Goal: Transaction & Acquisition: Download file/media

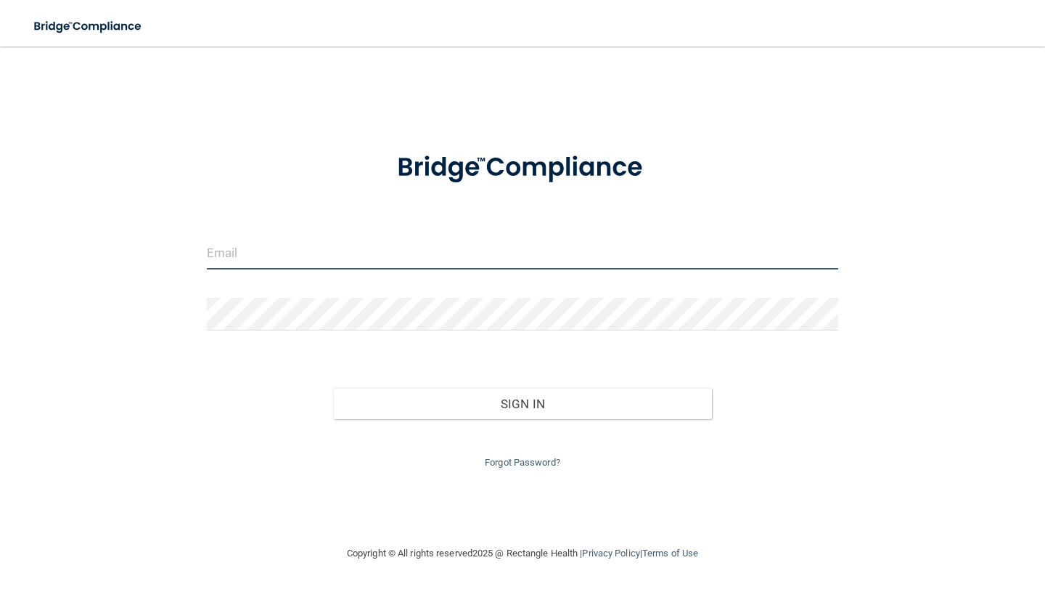
click at [264, 250] on input "email" at bounding box center [523, 253] width 632 height 33
type input "[EMAIL_ADDRESS][DOMAIN_NAME]"
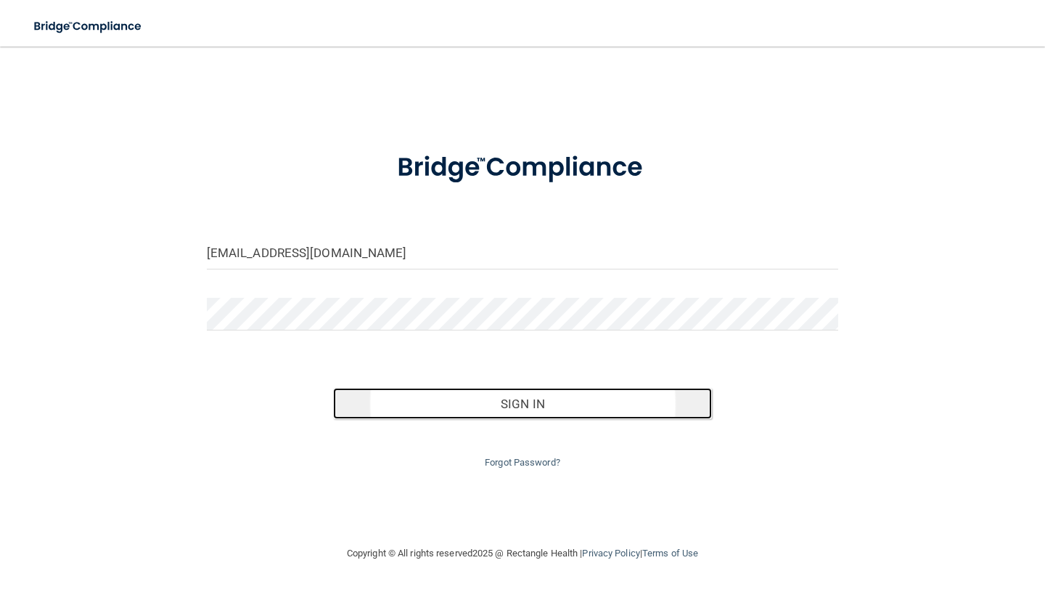
click at [517, 409] on button "Sign In" at bounding box center [522, 404] width 379 height 32
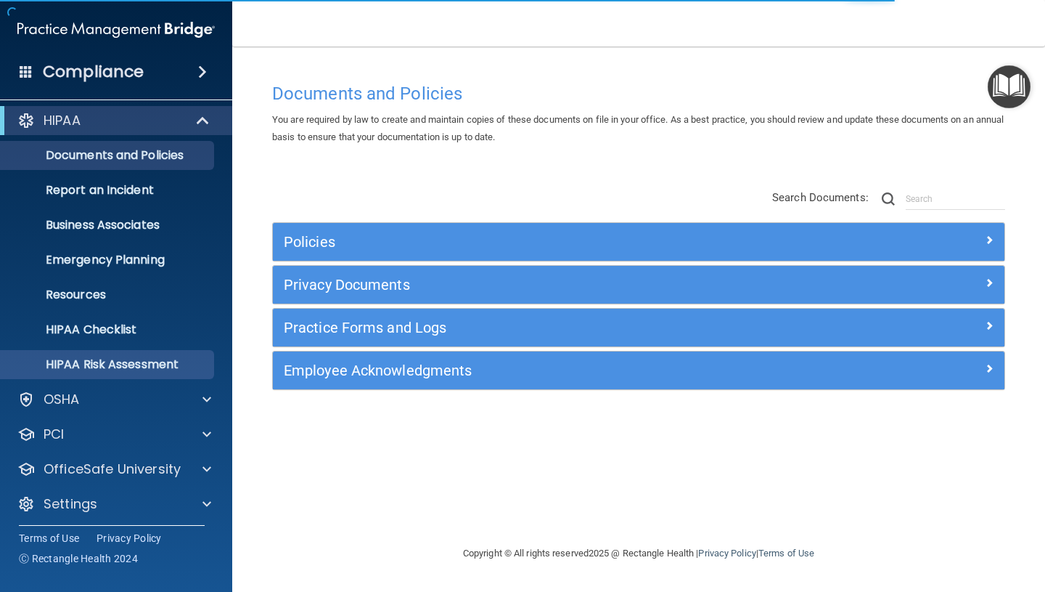
scroll to position [11, 0]
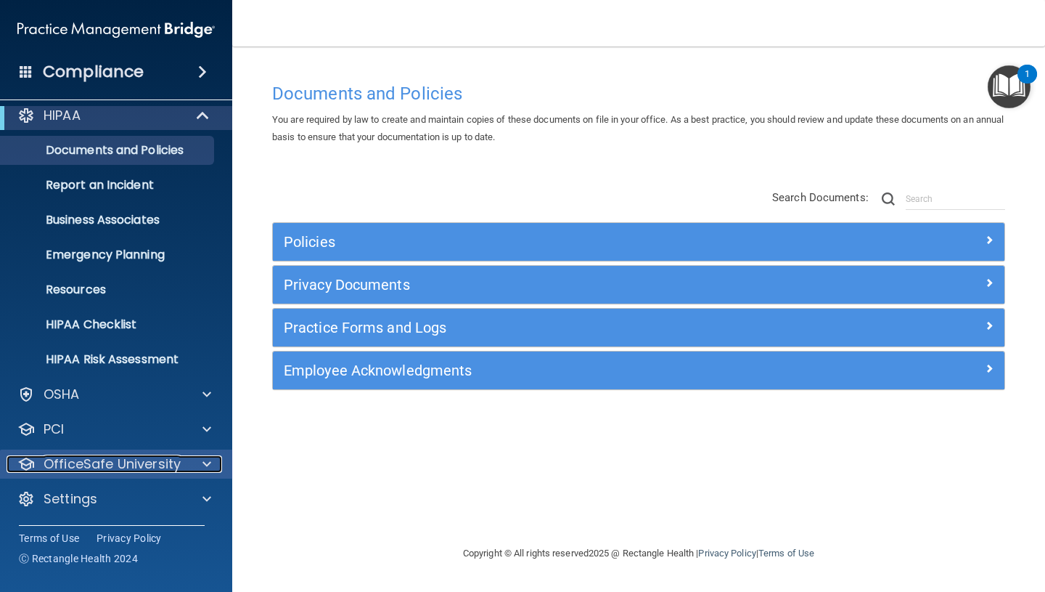
click at [206, 465] on span at bounding box center [207, 463] width 9 height 17
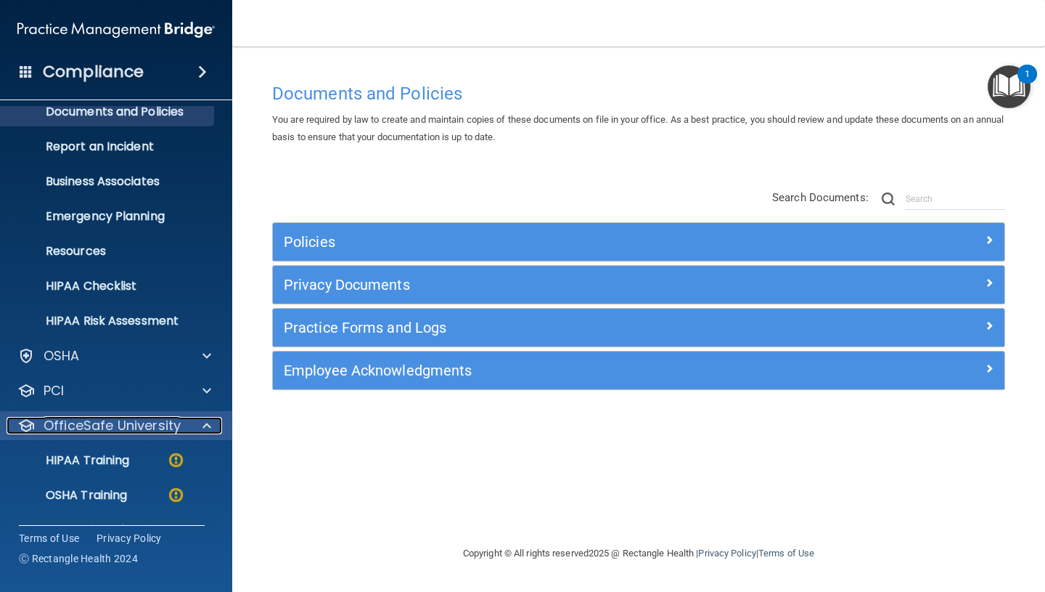
scroll to position [115, 0]
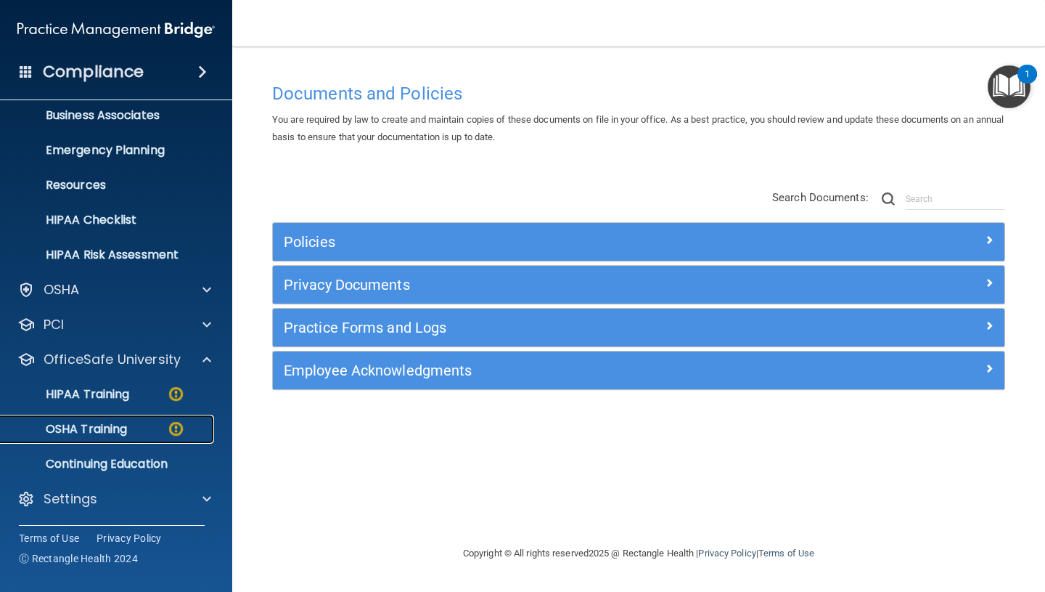
click at [110, 433] on p "OSHA Training" at bounding box center [68, 429] width 118 height 15
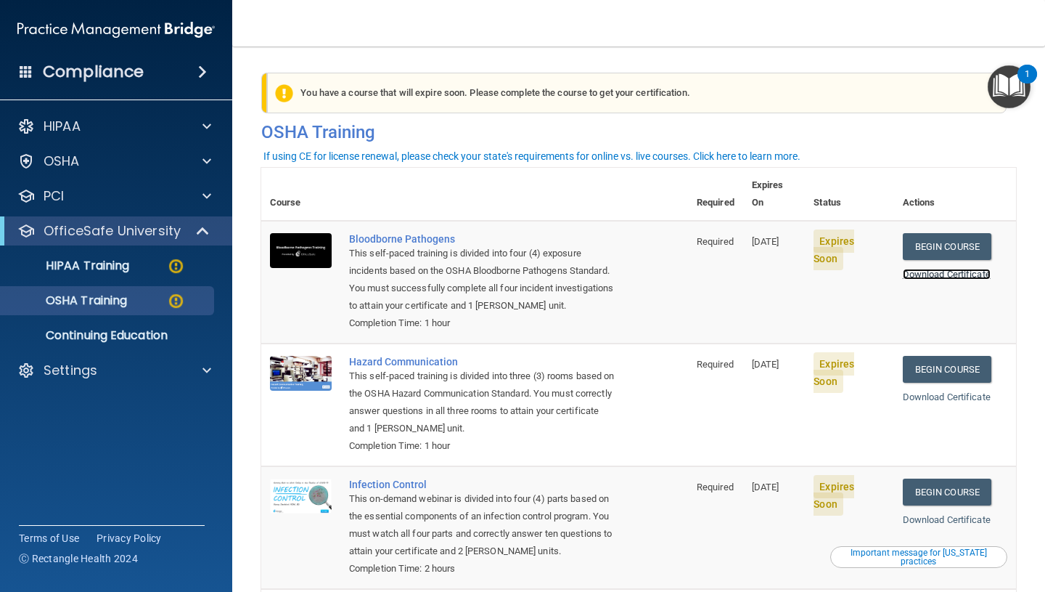
click at [941, 269] on link "Download Certificate" at bounding box center [947, 274] width 88 height 11
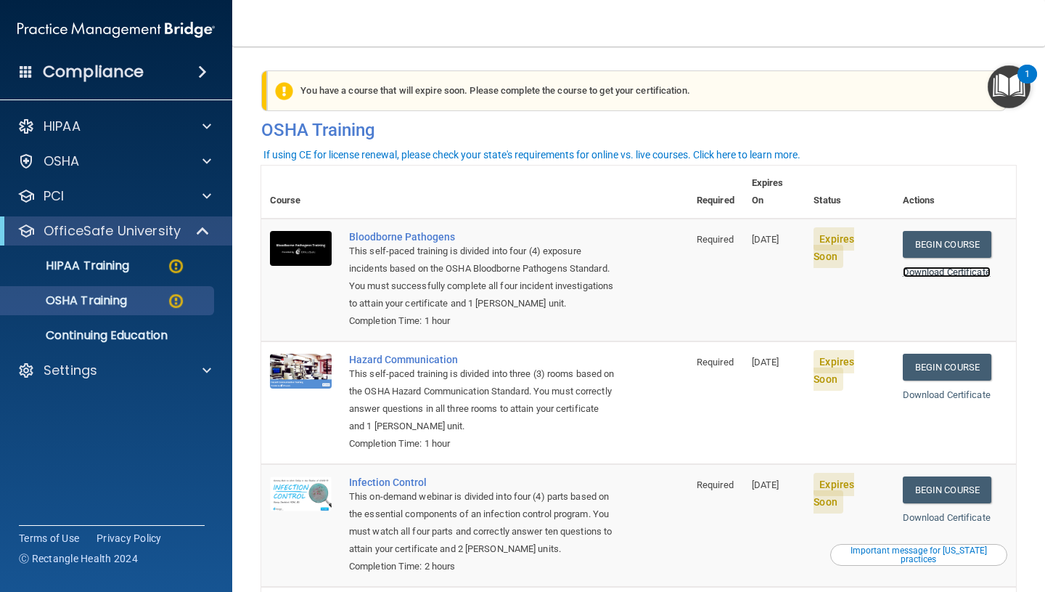
scroll to position [3, 0]
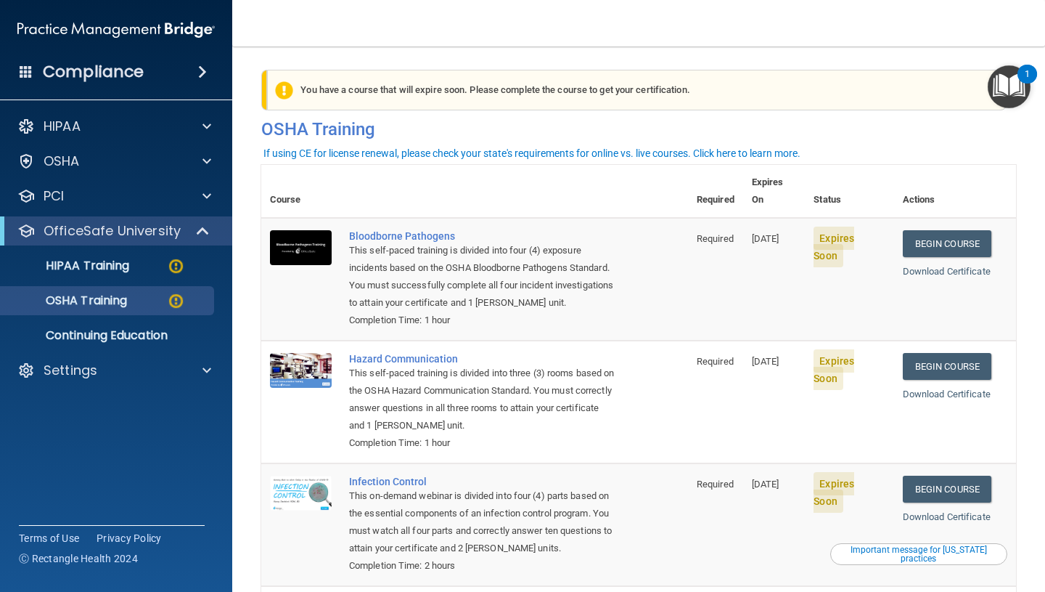
click at [756, 36] on nav "Toggle navigation [PERSON_NAME] [EMAIL_ADDRESS][DOMAIN_NAME] Manage My Enterpri…" at bounding box center [638, 23] width 813 height 46
click at [197, 372] on div at bounding box center [205, 369] width 36 height 17
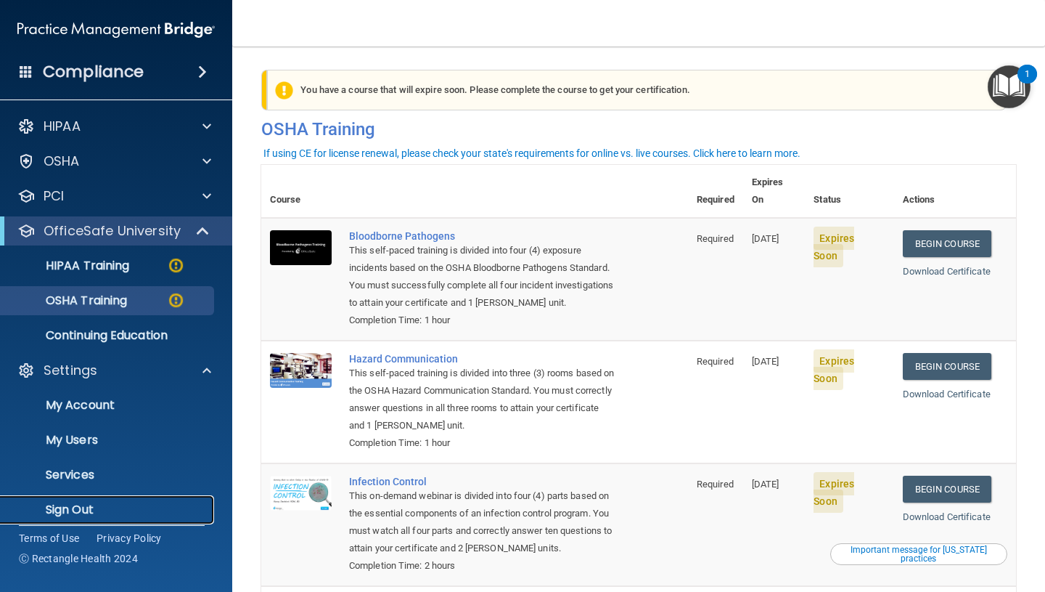
click at [62, 515] on p "Sign Out" at bounding box center [108, 509] width 198 height 15
